Goal: Task Accomplishment & Management: Manage account settings

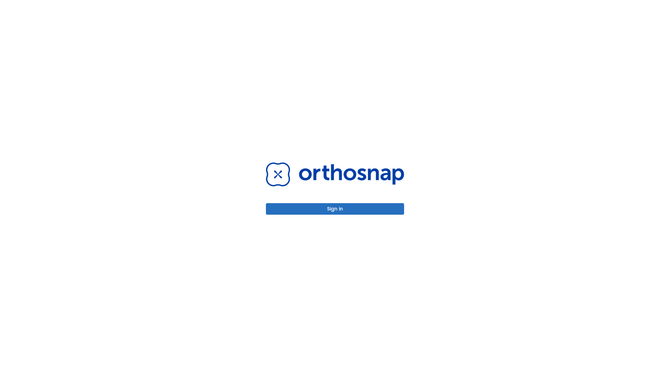
click at [335, 209] on button "Sign in" at bounding box center [335, 209] width 138 height 12
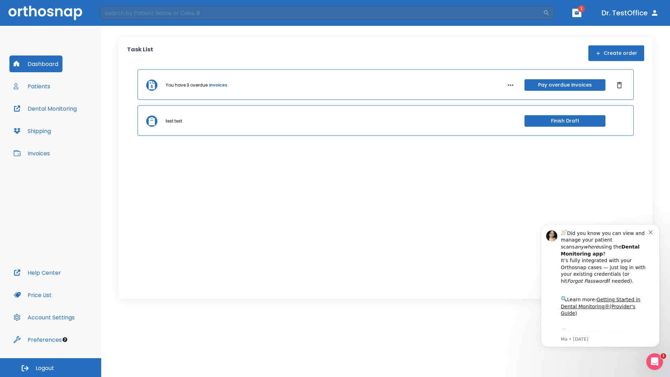
click at [51, 368] on span "Logout" at bounding box center [45, 369] width 19 height 8
